Goal: Task Accomplishment & Management: Manage account settings

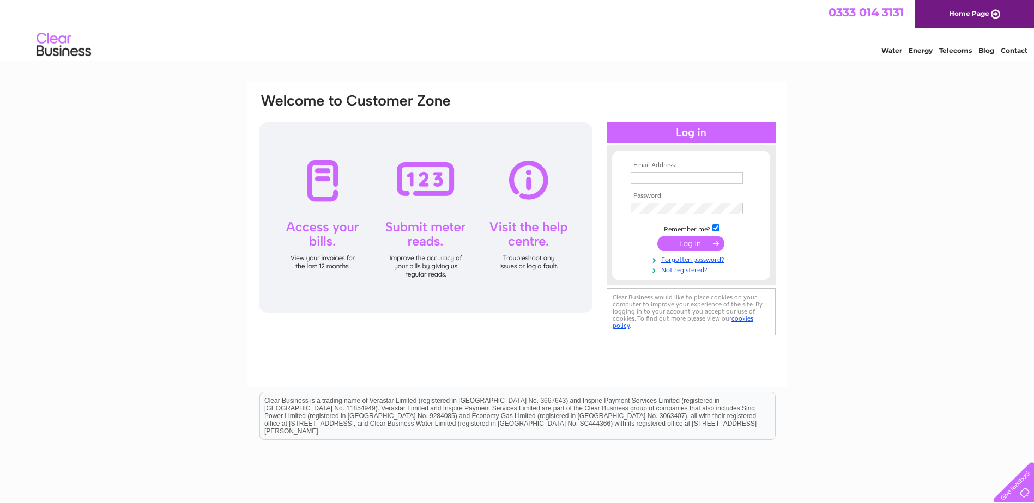
type input "[EMAIL_ADDRESS][DOMAIN_NAME]"
click at [683, 243] on input "submit" at bounding box center [690, 243] width 67 height 15
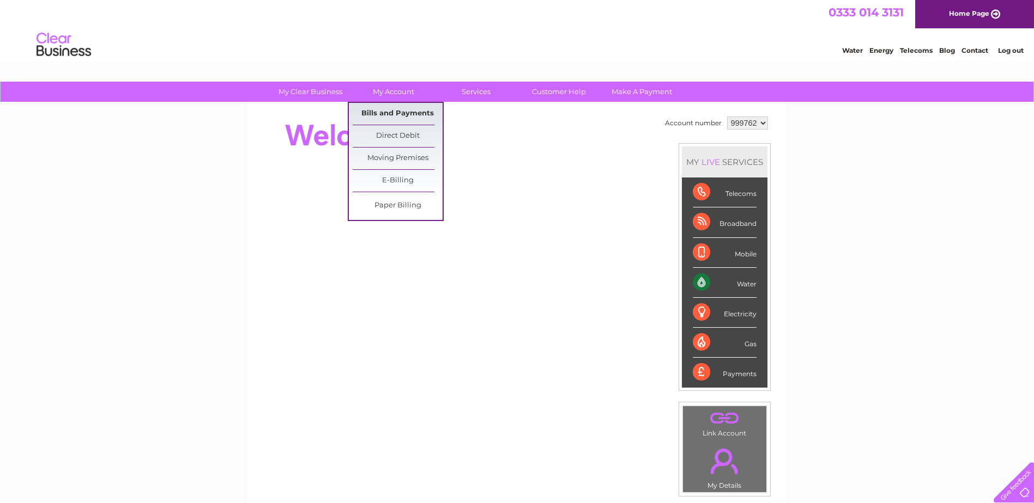
click at [386, 112] on link "Bills and Payments" at bounding box center [398, 114] width 90 height 22
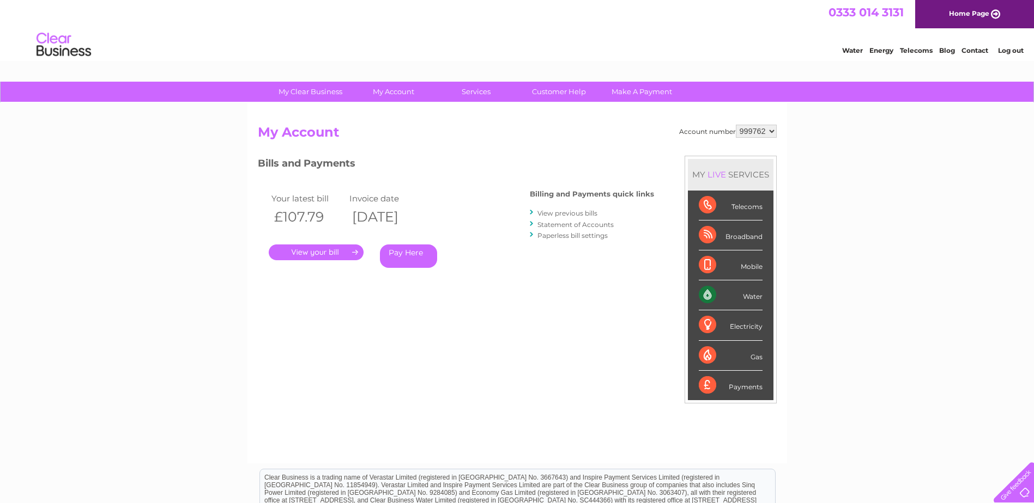
click at [309, 253] on link "." at bounding box center [316, 253] width 95 height 16
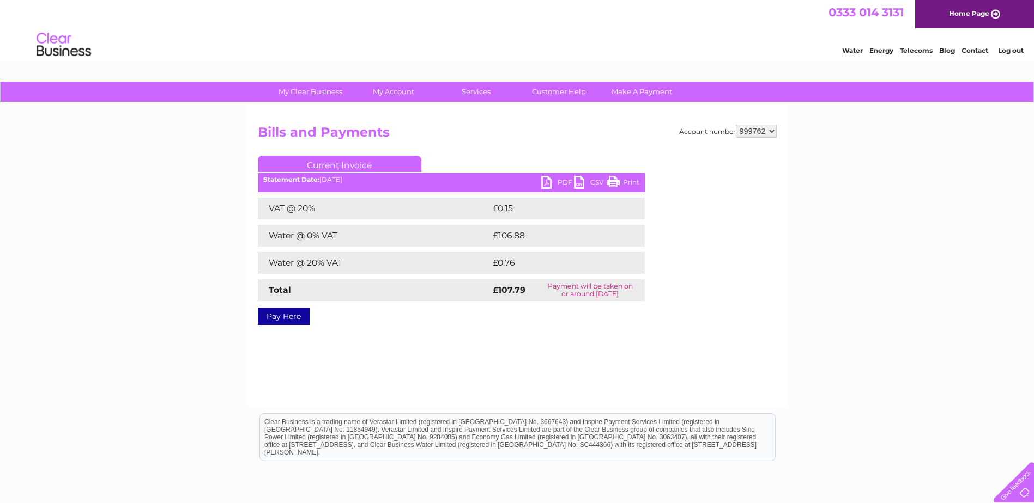
click at [554, 179] on link "PDF" at bounding box center [557, 184] width 33 height 16
